Goal: Check status: Check status

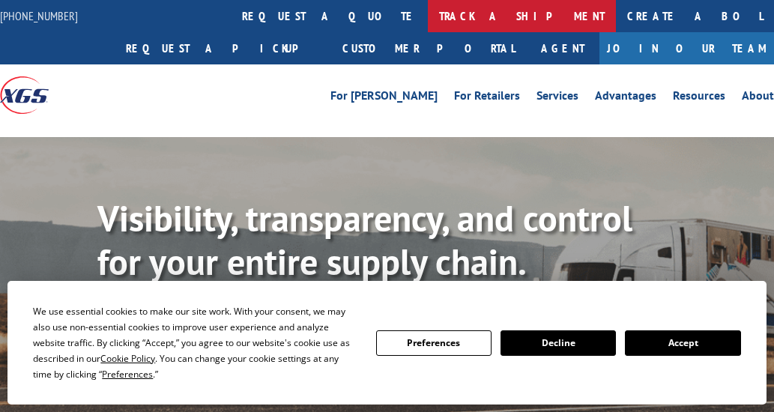
click at [428, 11] on link "track a shipment" at bounding box center [522, 16] width 188 height 32
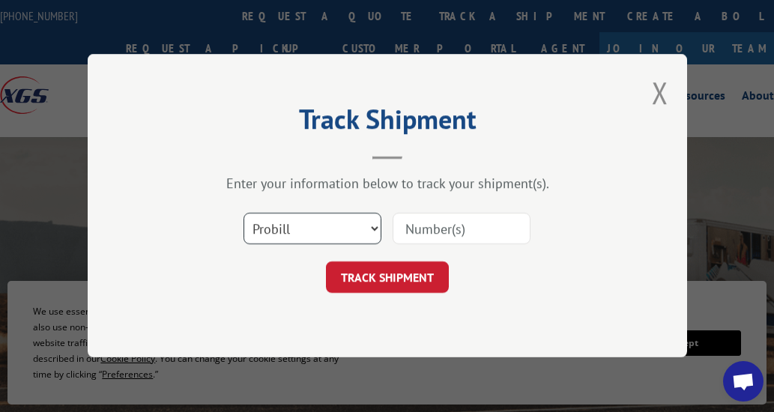
click at [315, 231] on select "Select category... Probill BOL PO" at bounding box center [313, 229] width 138 height 31
select select "bol"
click at [244, 214] on select "Select category... Probill BOL PO" at bounding box center [313, 229] width 138 height 31
click at [487, 222] on input at bounding box center [462, 229] width 138 height 31
type input "3393995"
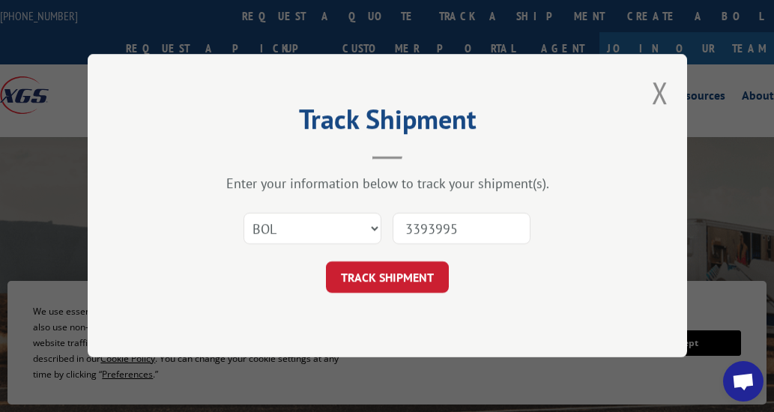
click button "TRACK SHIPMENT" at bounding box center [387, 277] width 123 height 31
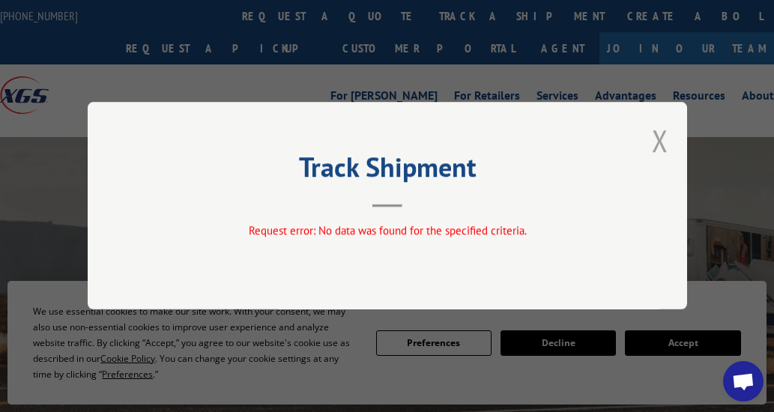
click at [661, 133] on button "Close modal" at bounding box center [660, 141] width 16 height 40
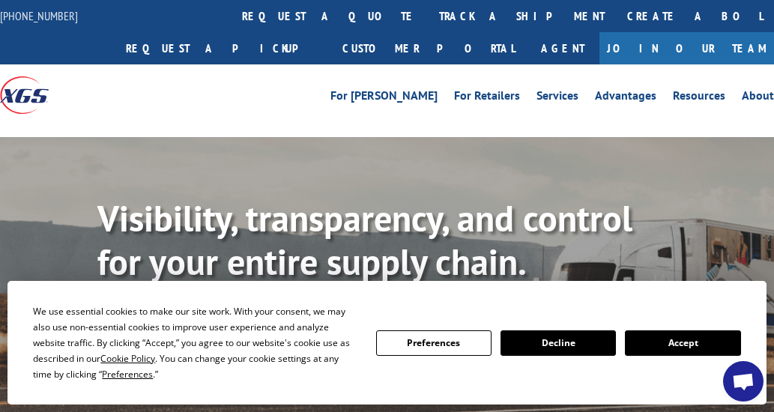
click at [669, 349] on button "Accept" at bounding box center [682, 343] width 115 height 25
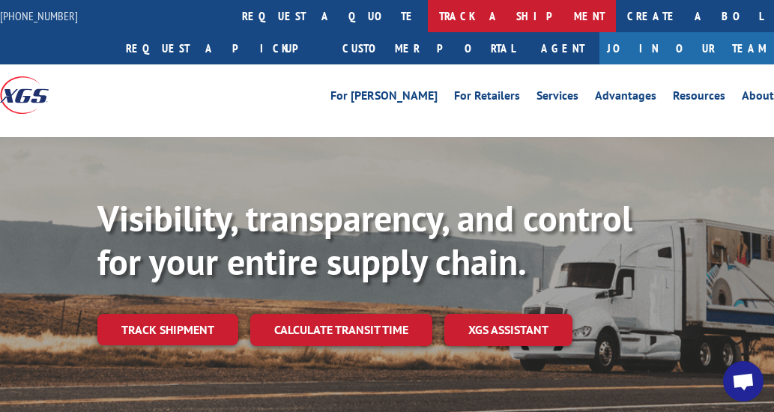
click at [428, 17] on link "track a shipment" at bounding box center [522, 16] width 188 height 32
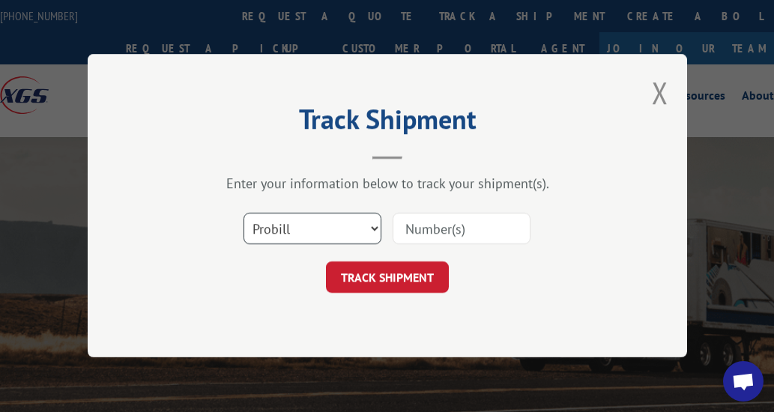
click at [362, 225] on select "Select category... Probill BOL PO" at bounding box center [313, 229] width 138 height 31
select select "bol"
click at [244, 214] on select "Select category... Probill BOL PO" at bounding box center [313, 229] width 138 height 31
click at [469, 230] on input at bounding box center [462, 229] width 138 height 31
type input "3393995"
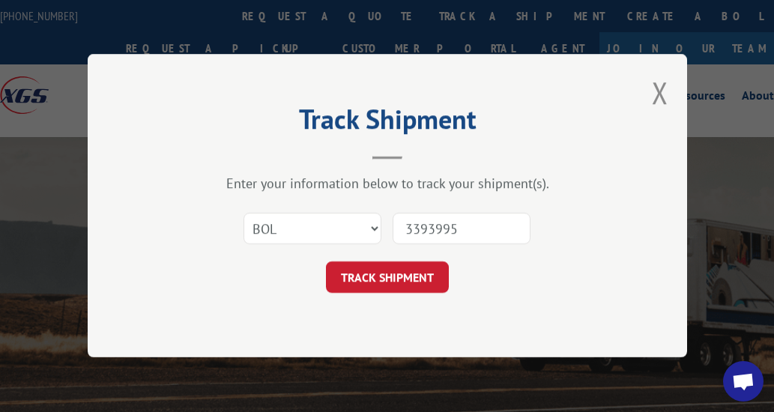
click button "TRACK SHIPMENT" at bounding box center [387, 277] width 123 height 31
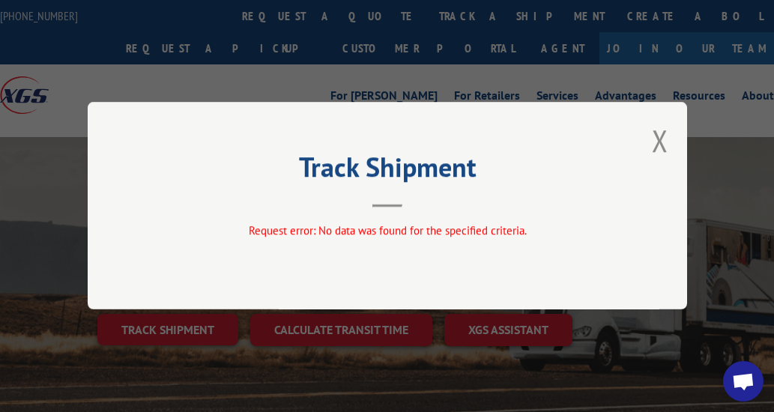
click at [659, 143] on button "Close modal" at bounding box center [660, 141] width 16 height 40
